Goal: Information Seeking & Learning: Learn about a topic

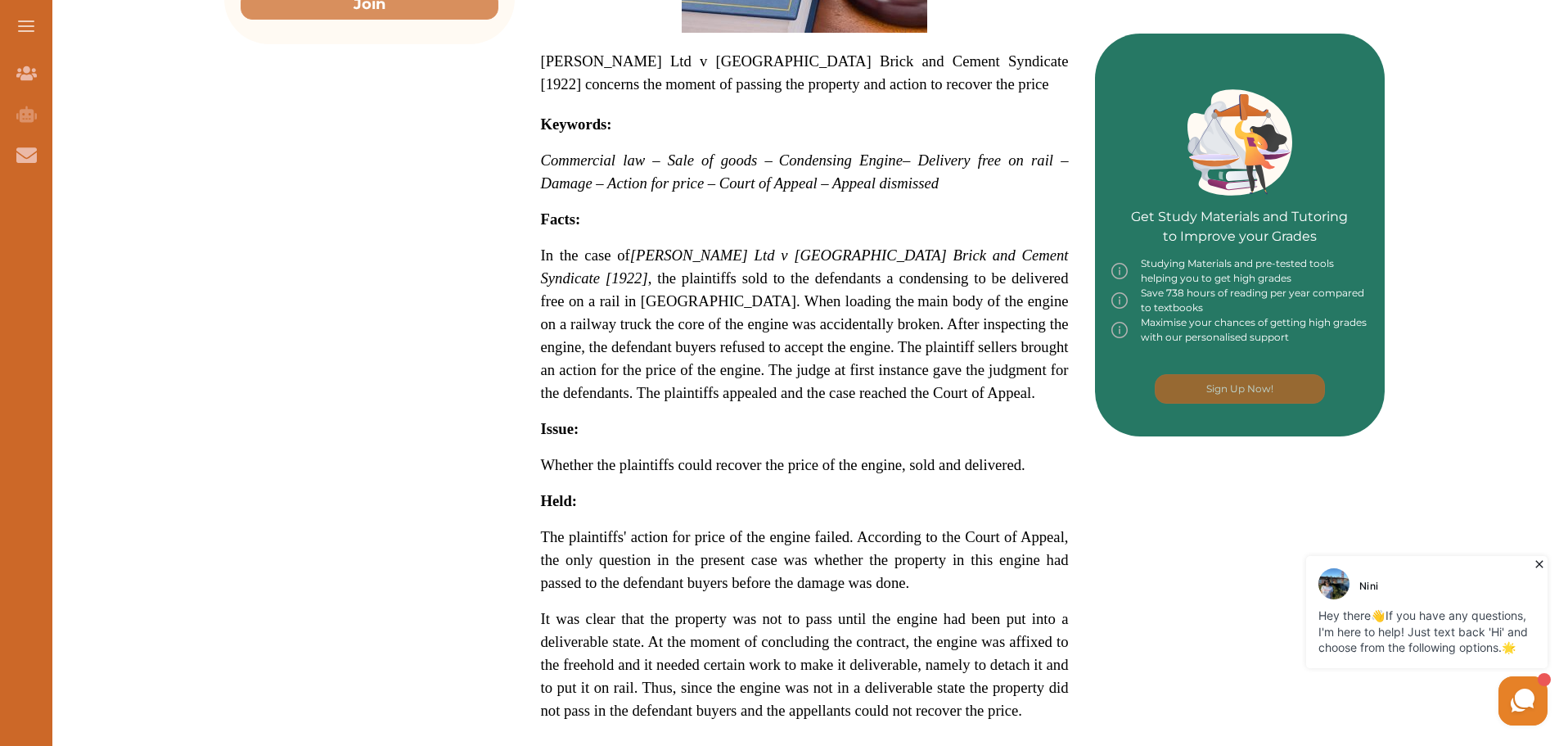
scroll to position [635, 0]
drag, startPoint x: 898, startPoint y: 450, endPoint x: 697, endPoint y: 398, distance: 207.6
click at [697, 398] on p "[PERSON_NAME] Ltd v [GEOGRAPHIC_DATA] Brick and Cement Syndicate [1922] concern…" at bounding box center [805, 334] width 528 height 1006
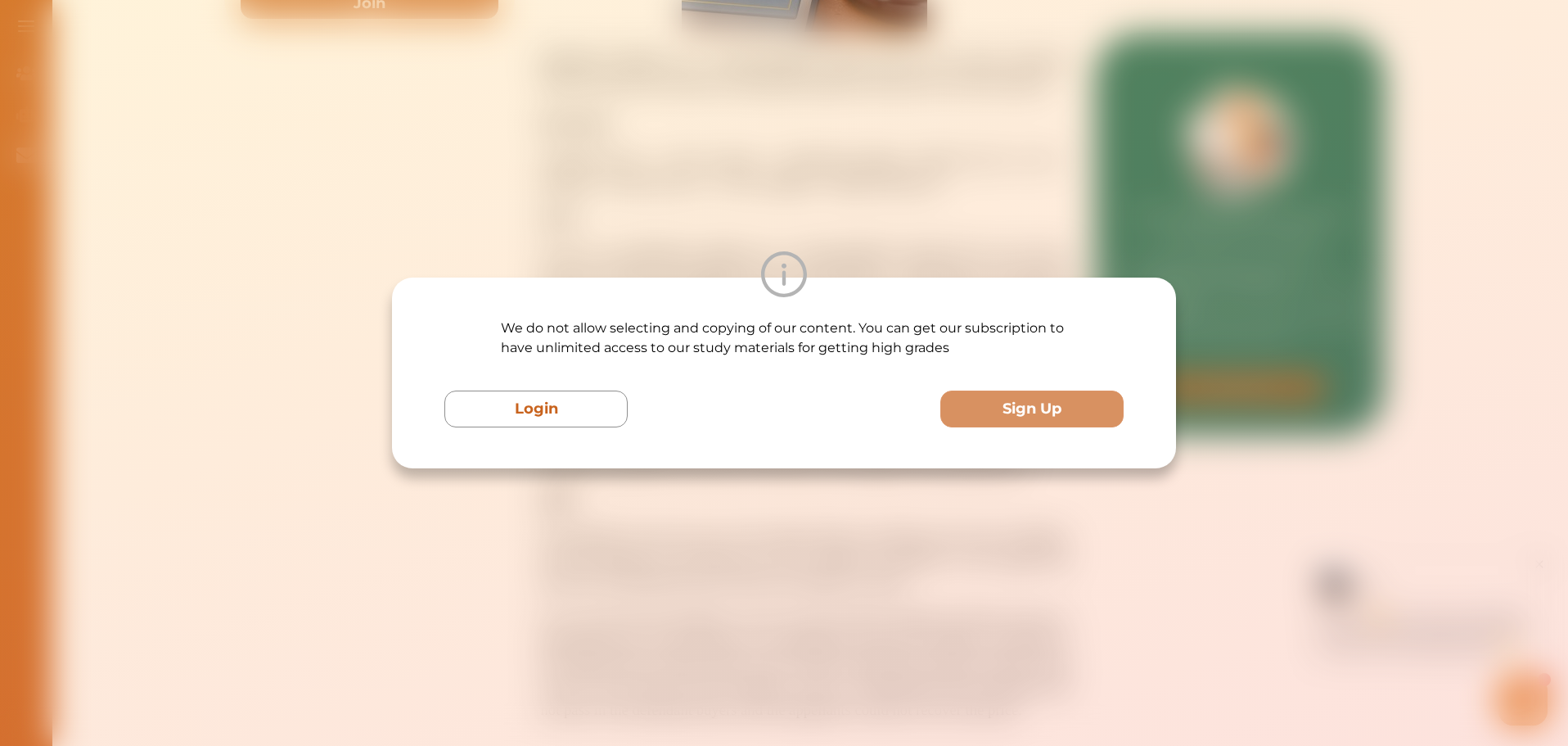
click at [838, 417] on div "Login Sign Up" at bounding box center [784, 409] width 679 height 36
drag, startPoint x: 632, startPoint y: 230, endPoint x: 609, endPoint y: 219, distance: 25.5
click at [628, 226] on div "We do not allow selecting and copying of our content. You can get our subscript…" at bounding box center [784, 373] width 1568 height 746
click at [609, 219] on div "We do not allow selecting and copying of our content. You can get our subscript…" at bounding box center [784, 373] width 1568 height 746
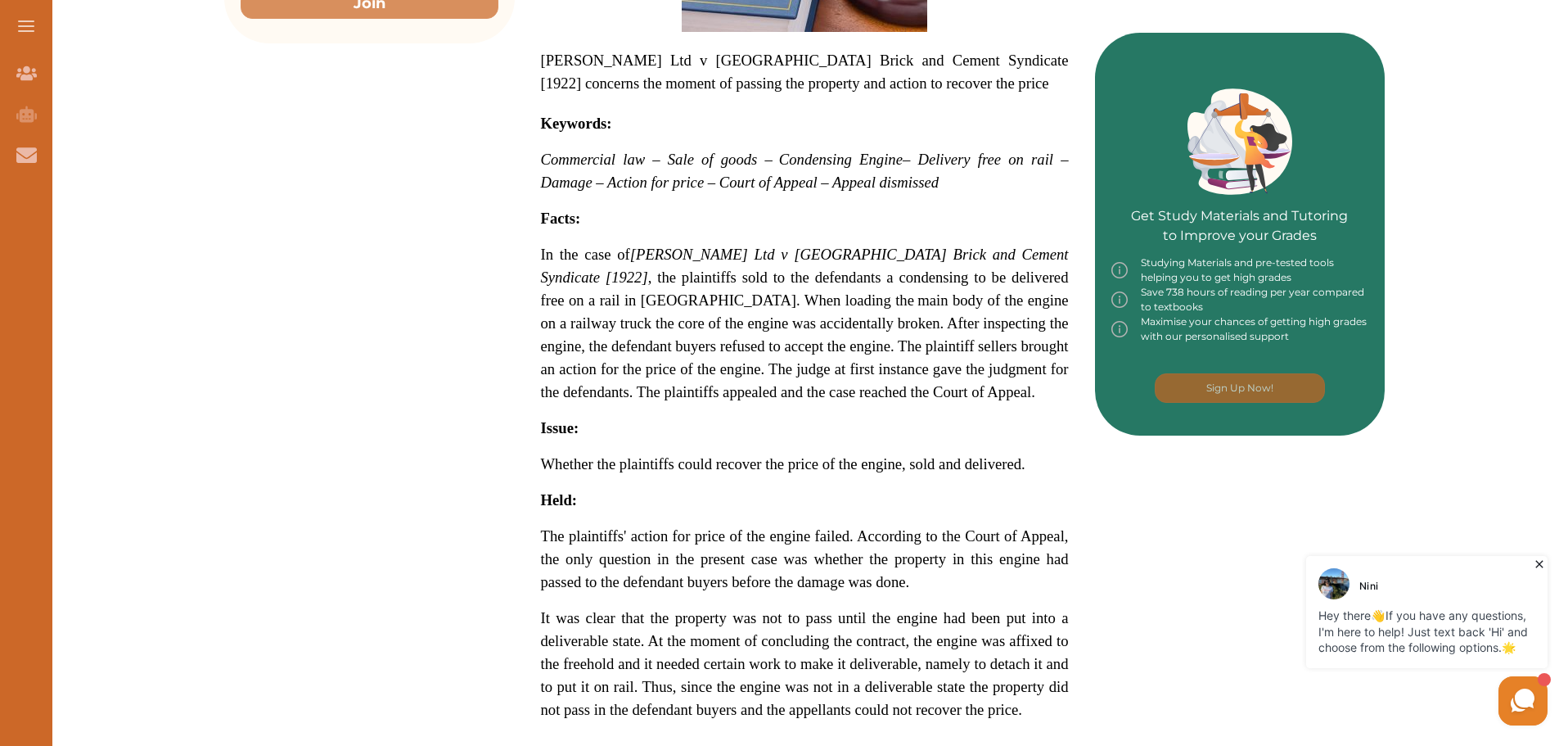
click at [575, 210] on div "We do not allow selecting and copying of our content. You can get our subscript…" at bounding box center [784, 373] width 1568 height 746
drag, startPoint x: 555, startPoint y: 302, endPoint x: 752, endPoint y: 346, distance: 201.9
click at [752, 346] on div "[PERSON_NAME] Ltd v [GEOGRAPHIC_DATA] Brick and Cement Syndicate [1922] concern…" at bounding box center [804, 280] width 580 height 1114
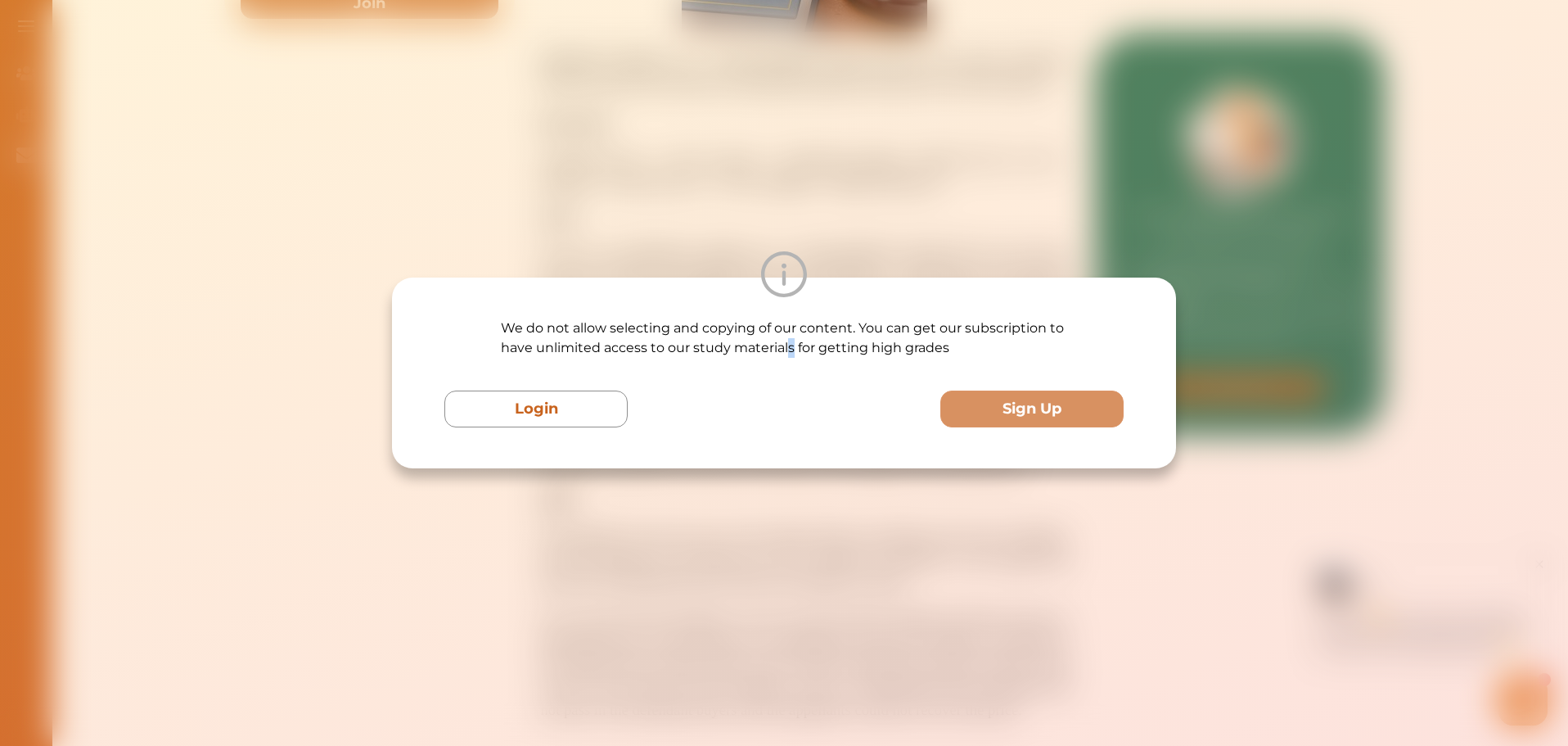
click at [799, 374] on div "We do not allow selecting and copying of our content. You can get our subscript…" at bounding box center [784, 373] width 679 height 109
drag, startPoint x: 428, startPoint y: 273, endPoint x: 395, endPoint y: 249, distance: 40.8
click at [428, 271] on div at bounding box center [783, 274] width 784 height 46
click at [394, 246] on div "We do not allow selecting and copying of our content. You can get our subscript…" at bounding box center [784, 373] width 1568 height 746
click at [392, 242] on div "We do not allow selecting and copying of our content. You can get our subscript…" at bounding box center [784, 373] width 1568 height 746
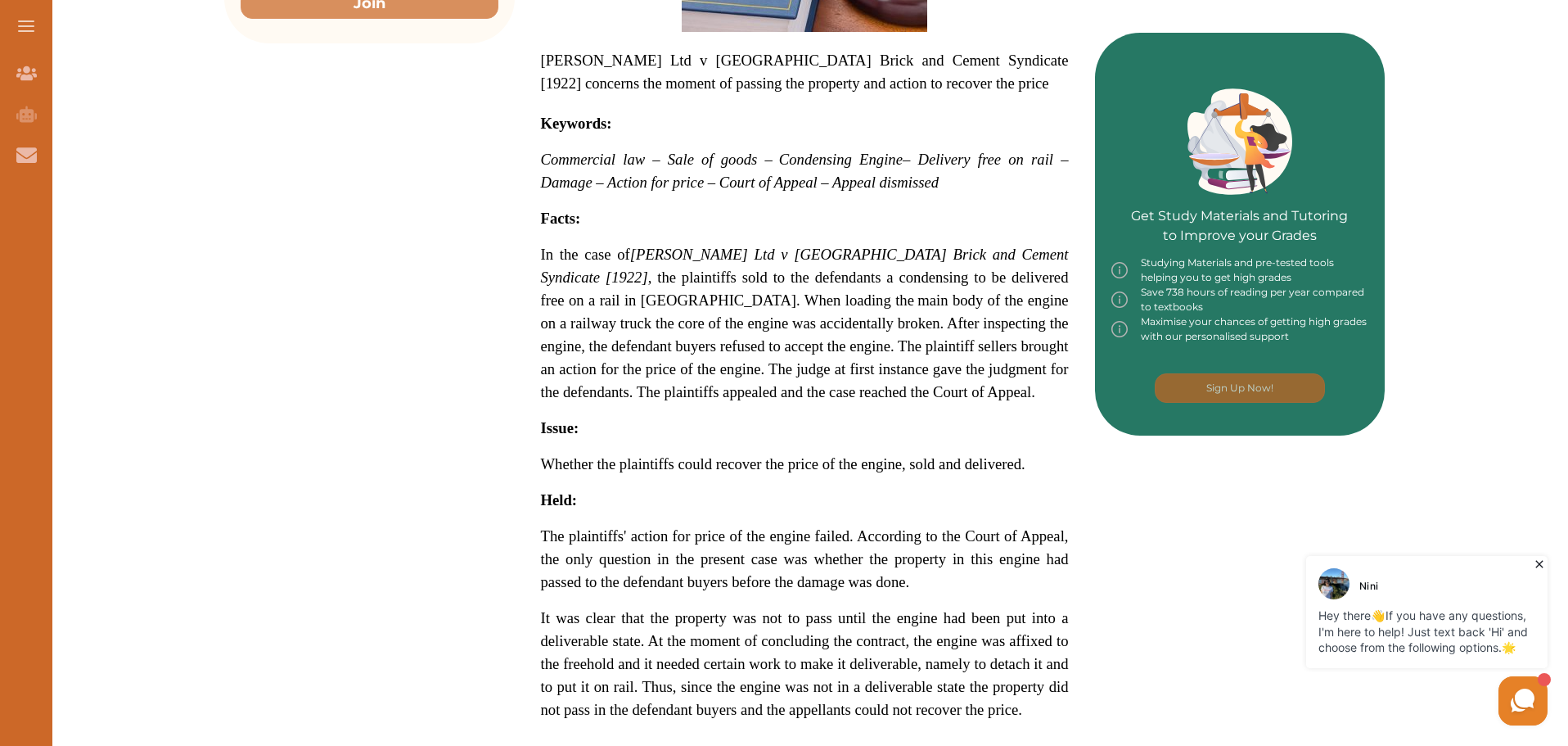
click at [391, 240] on div "We do not allow selecting and copying of our content. You can get our subscript…" at bounding box center [784, 373] width 1568 height 746
click at [391, 238] on div "We do not allow selecting and copying of our content. You can get our subscript…" at bounding box center [784, 373] width 1568 height 746
click at [391, 237] on div "Want to secure high grades in Commercial And Agency Law ? We’ve created a FREE …" at bounding box center [804, 271] width 1160 height 1394
drag, startPoint x: 537, startPoint y: 302, endPoint x: 879, endPoint y: 460, distance: 376.7
click at [879, 460] on div "[PERSON_NAME] Ltd v [GEOGRAPHIC_DATA] Brick and Cement Syndicate [1922] concern…" at bounding box center [804, 280] width 580 height 1114
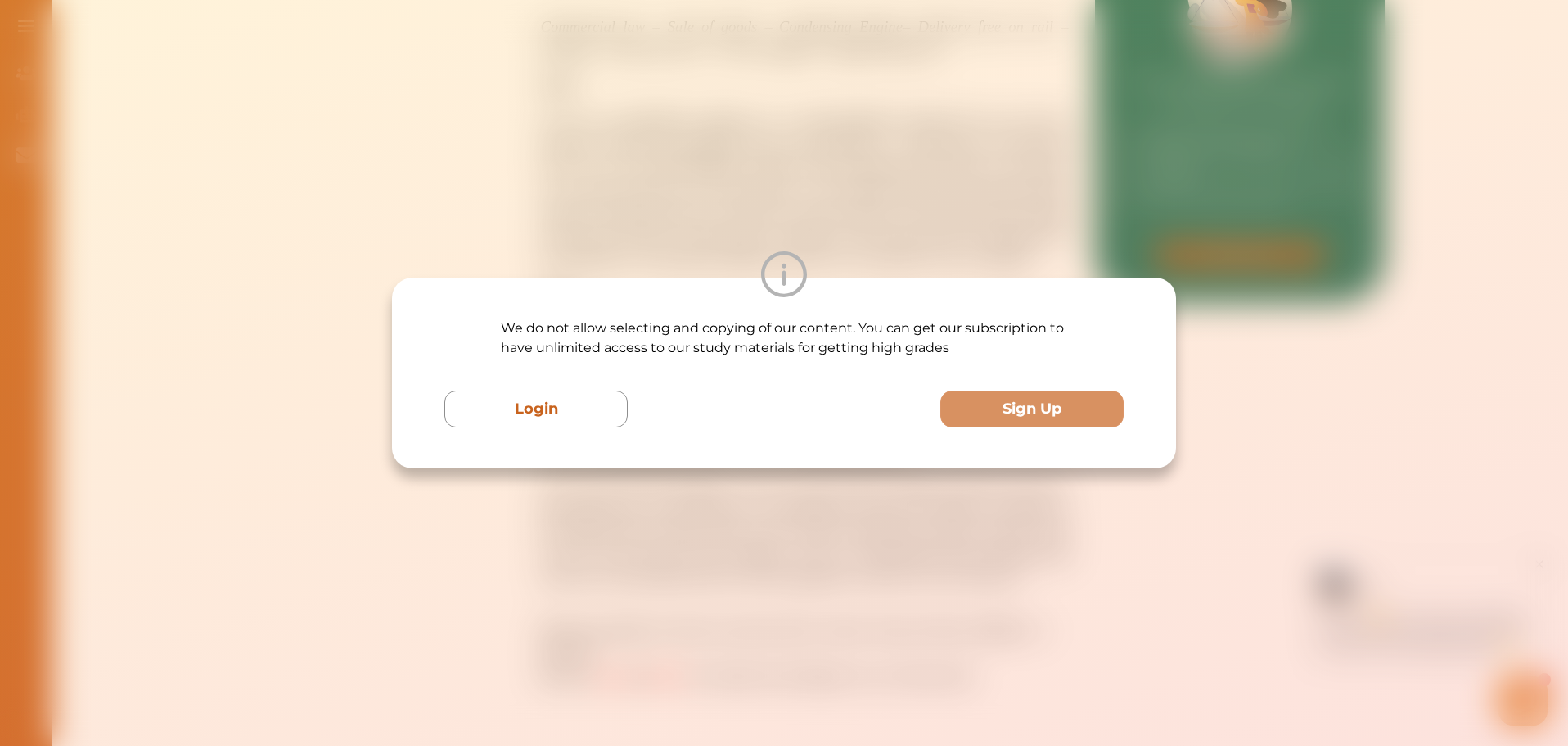
scroll to position [881, 0]
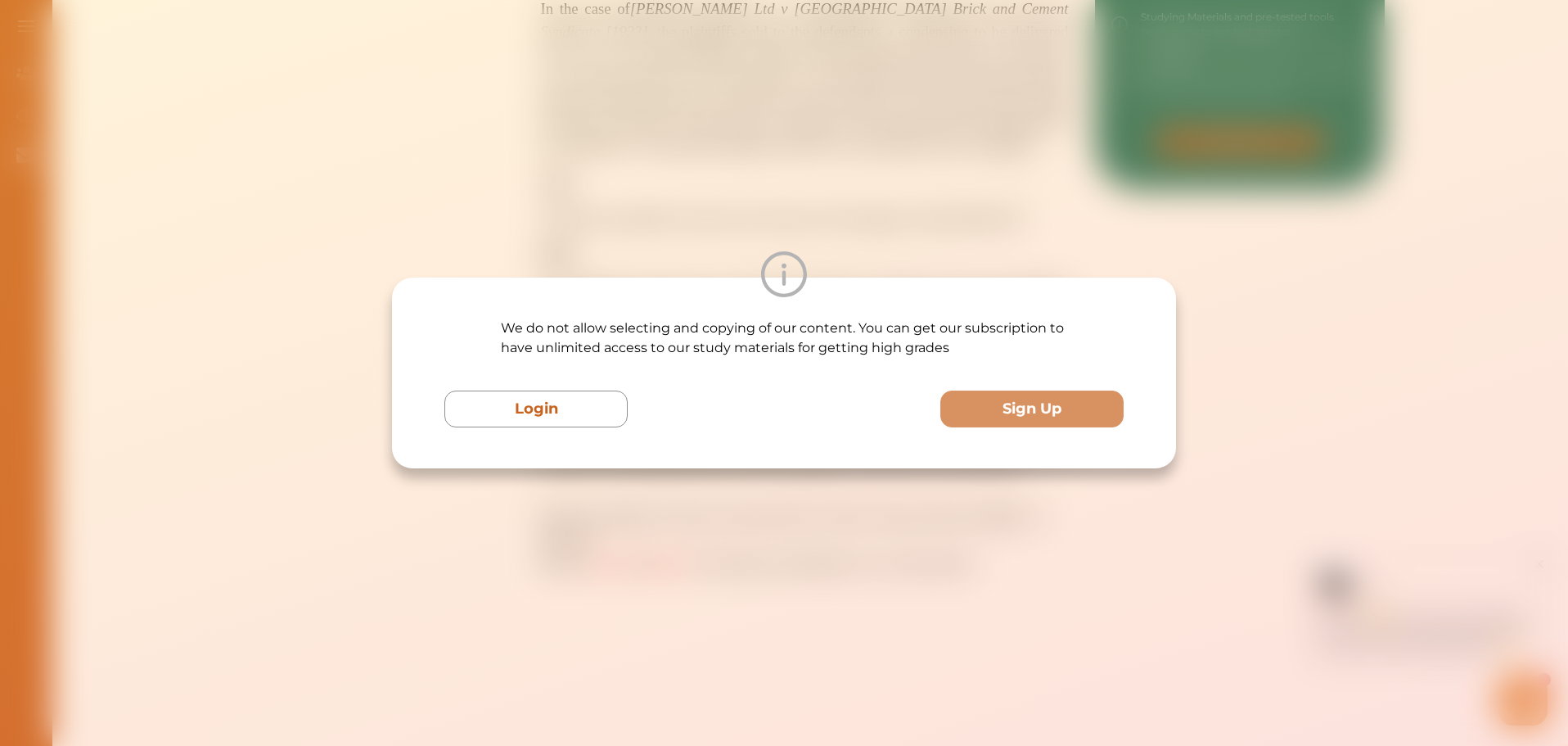
click at [412, 248] on div "We do not allow selecting and copying of our content. You can get our subscript…" at bounding box center [784, 373] width 1568 height 746
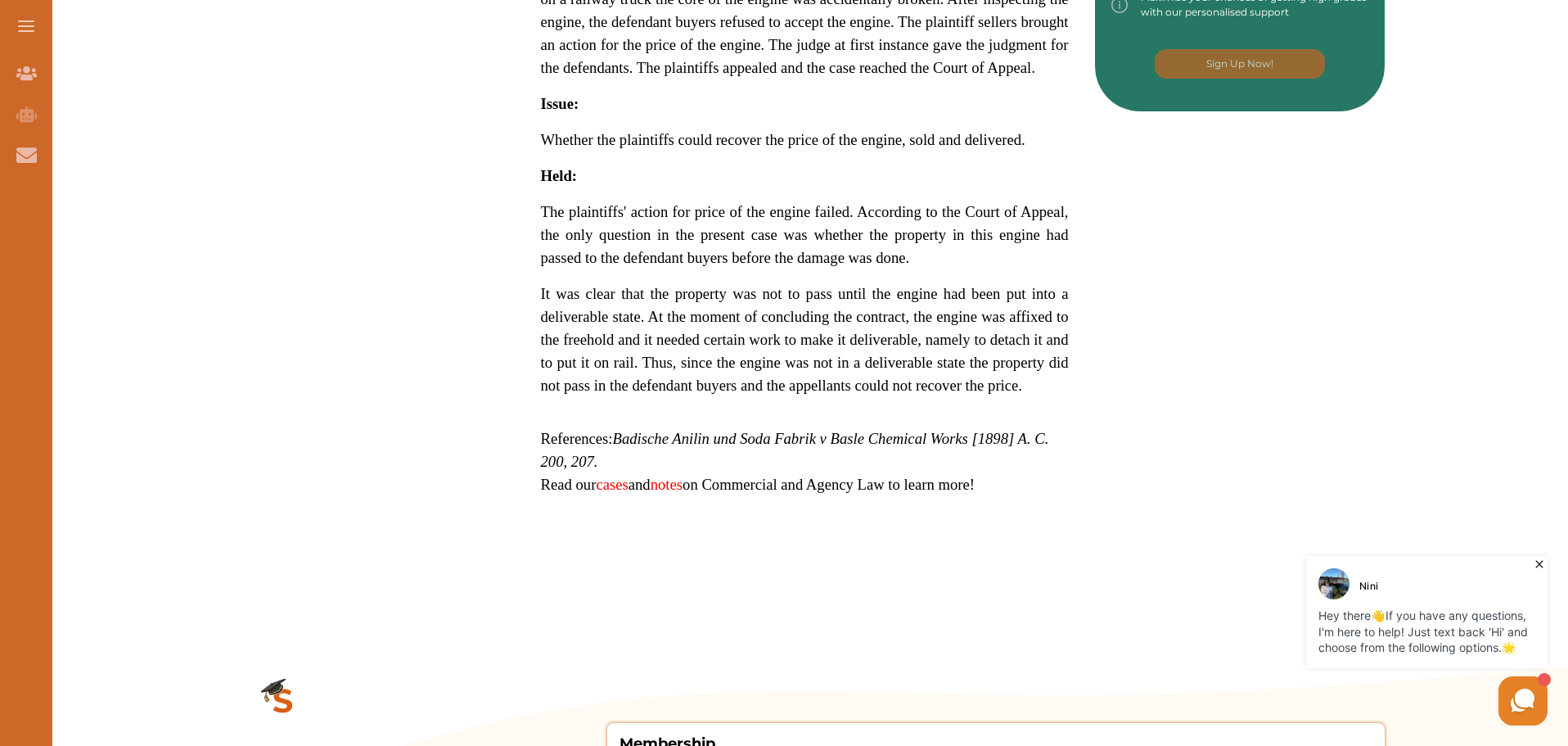
scroll to position [963, 0]
